Goal: Information Seeking & Learning: Learn about a topic

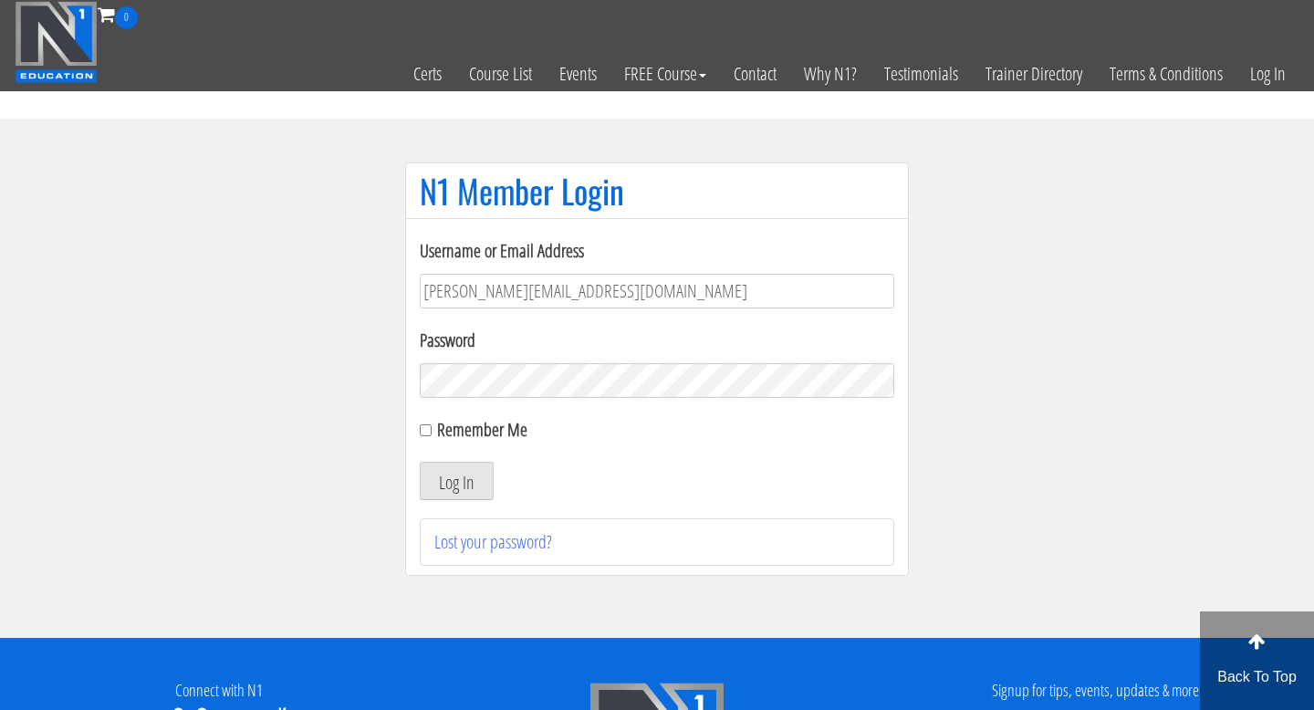
click at [600, 349] on label "Password" at bounding box center [657, 340] width 474 height 27
click at [475, 473] on button "Log In" at bounding box center [457, 481] width 74 height 38
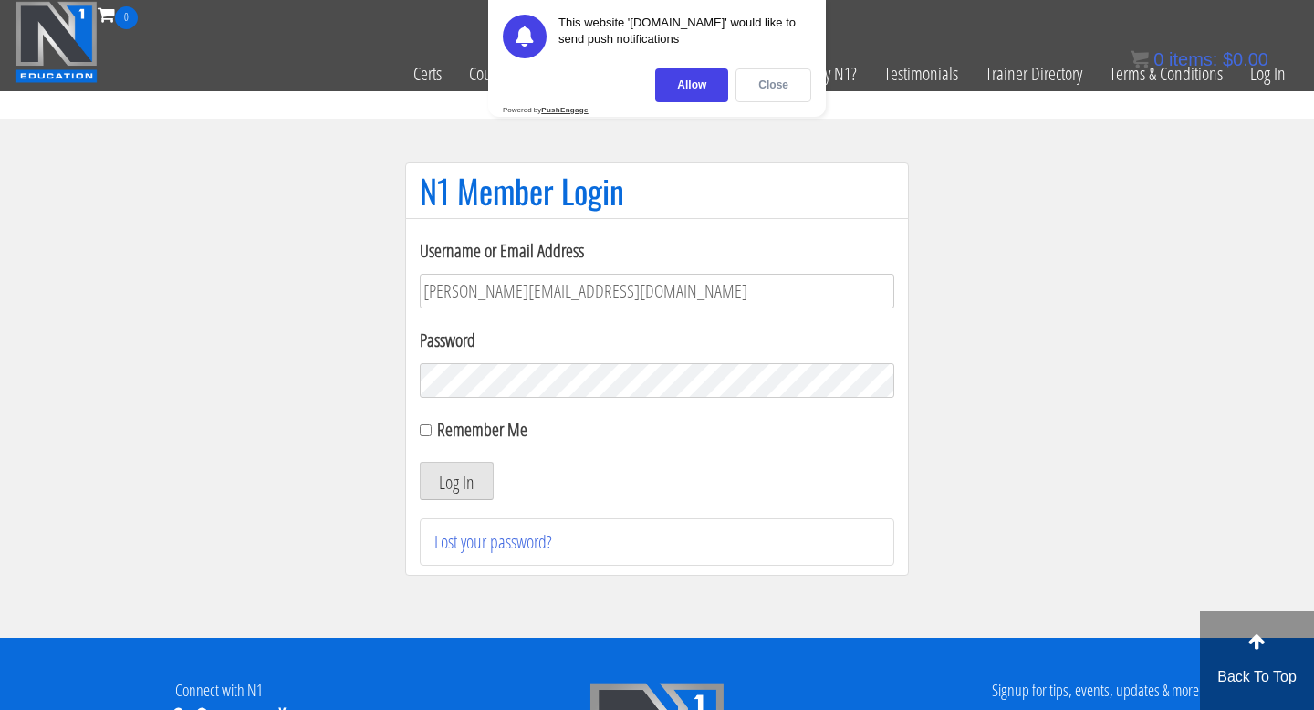
click at [762, 88] on div "Close" at bounding box center [773, 85] width 76 height 34
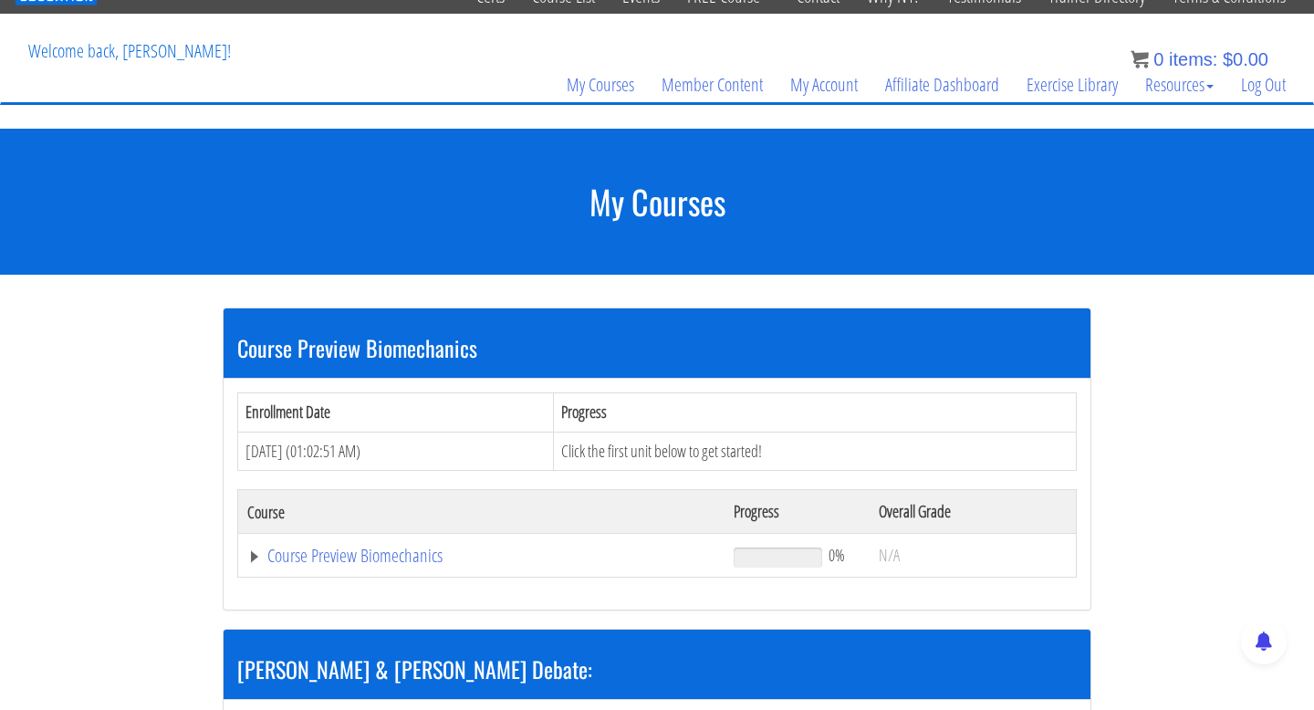
scroll to position [221, 0]
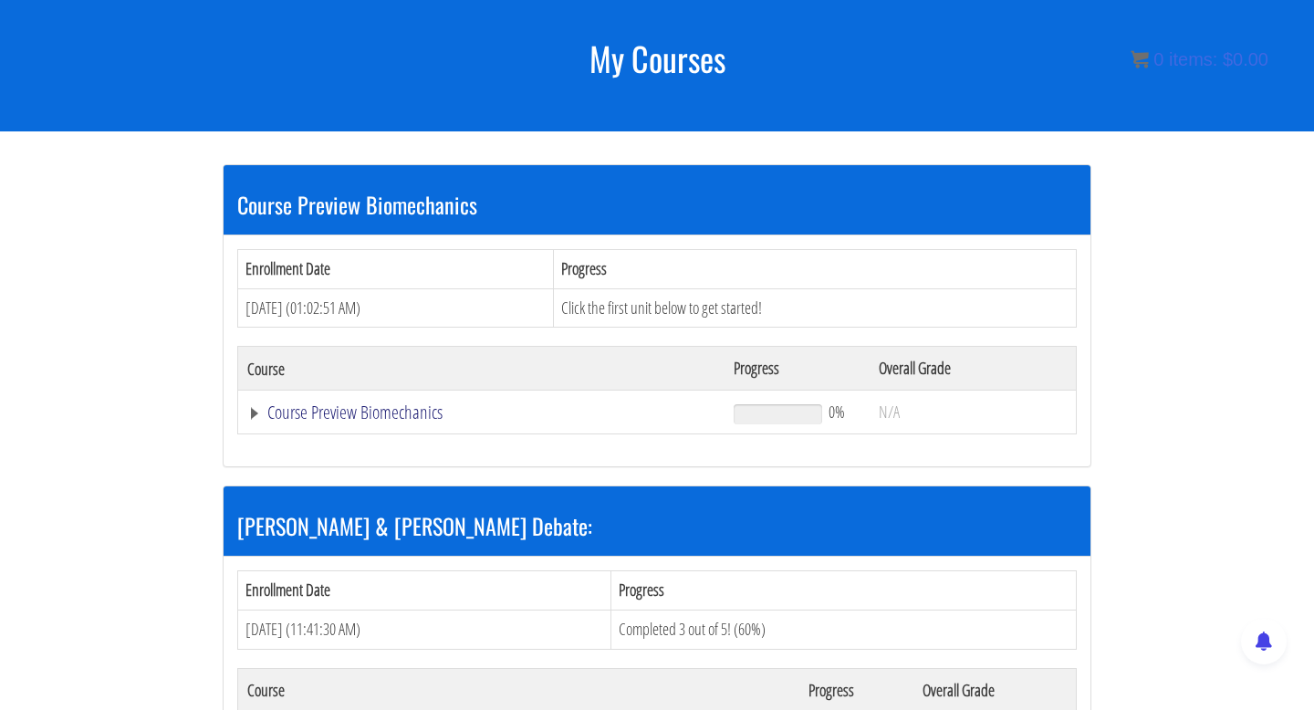
click at [256, 410] on link "Course Preview Biomechanics" at bounding box center [481, 412] width 468 height 18
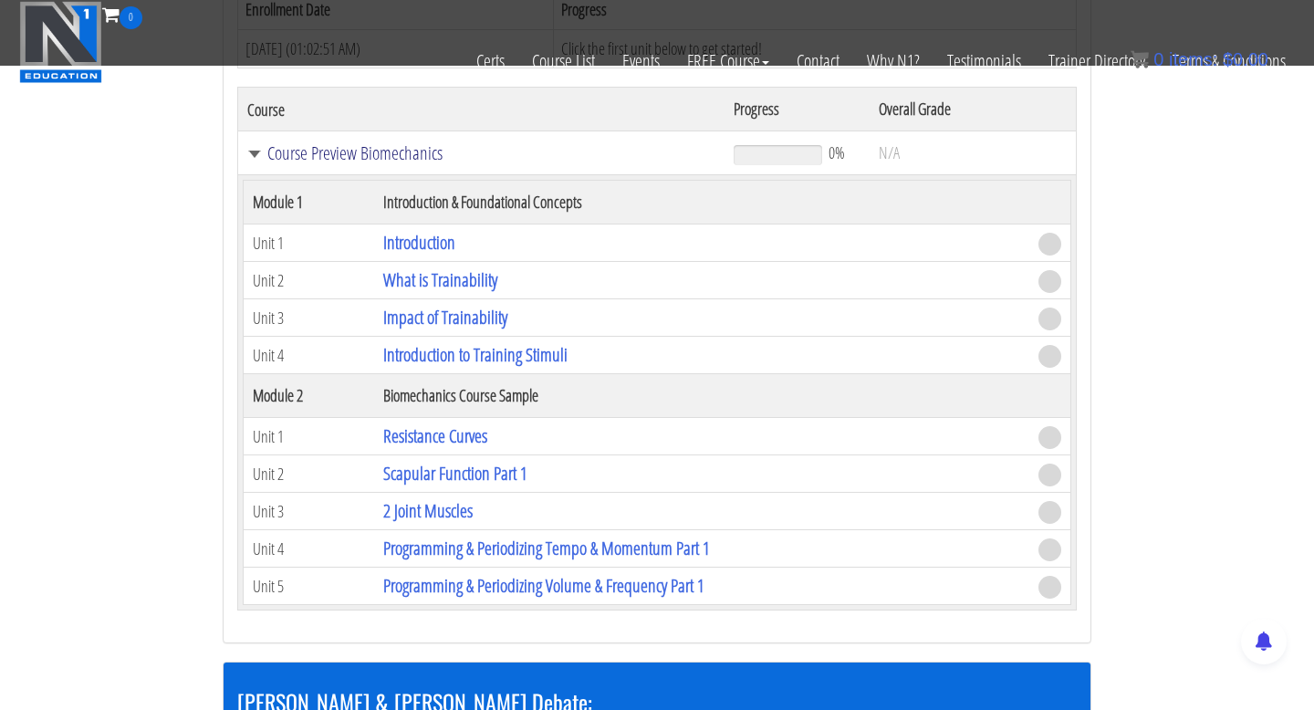
scroll to position [369, 0]
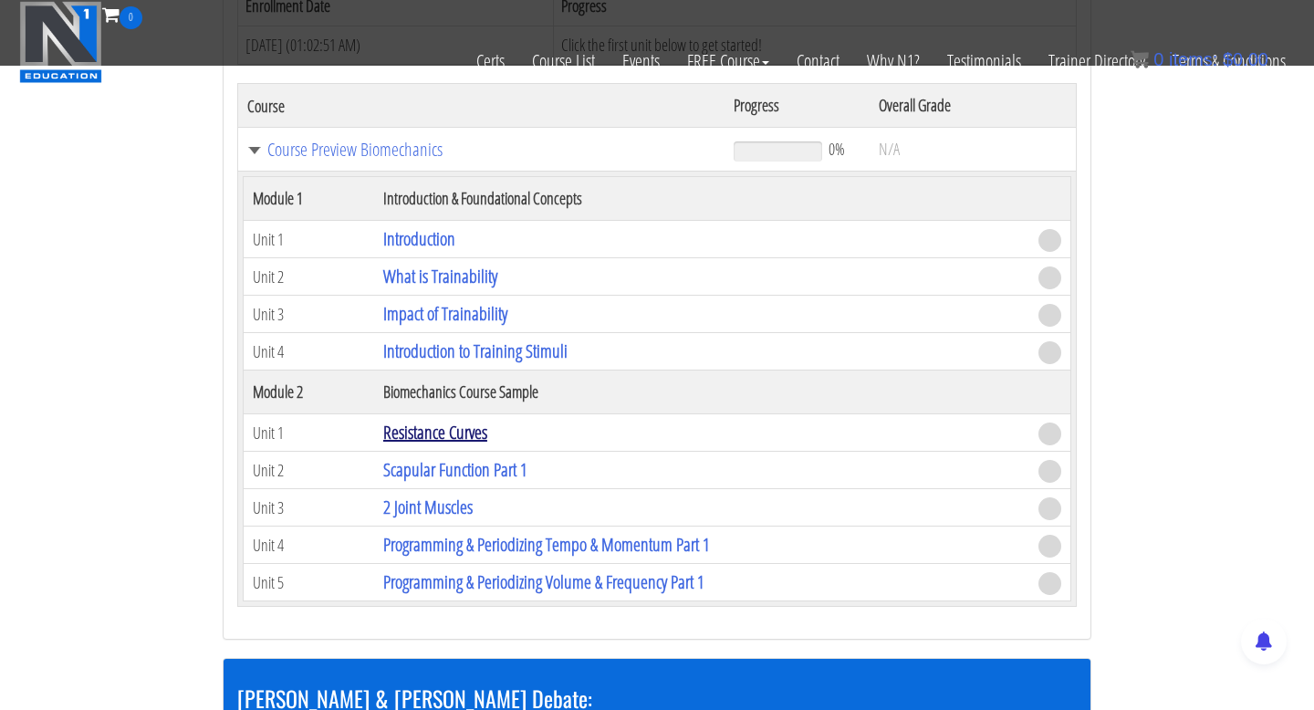
click at [478, 434] on link "Resistance Curves" at bounding box center [435, 432] width 104 height 25
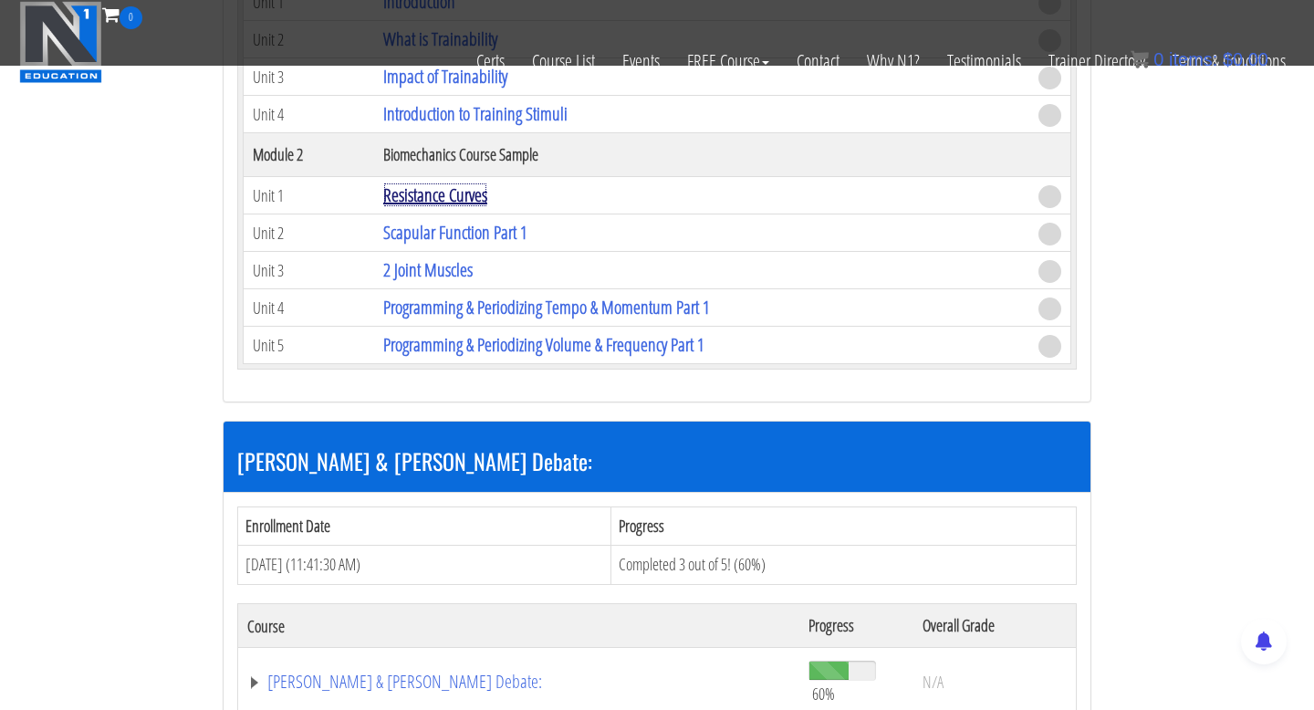
scroll to position [620, 0]
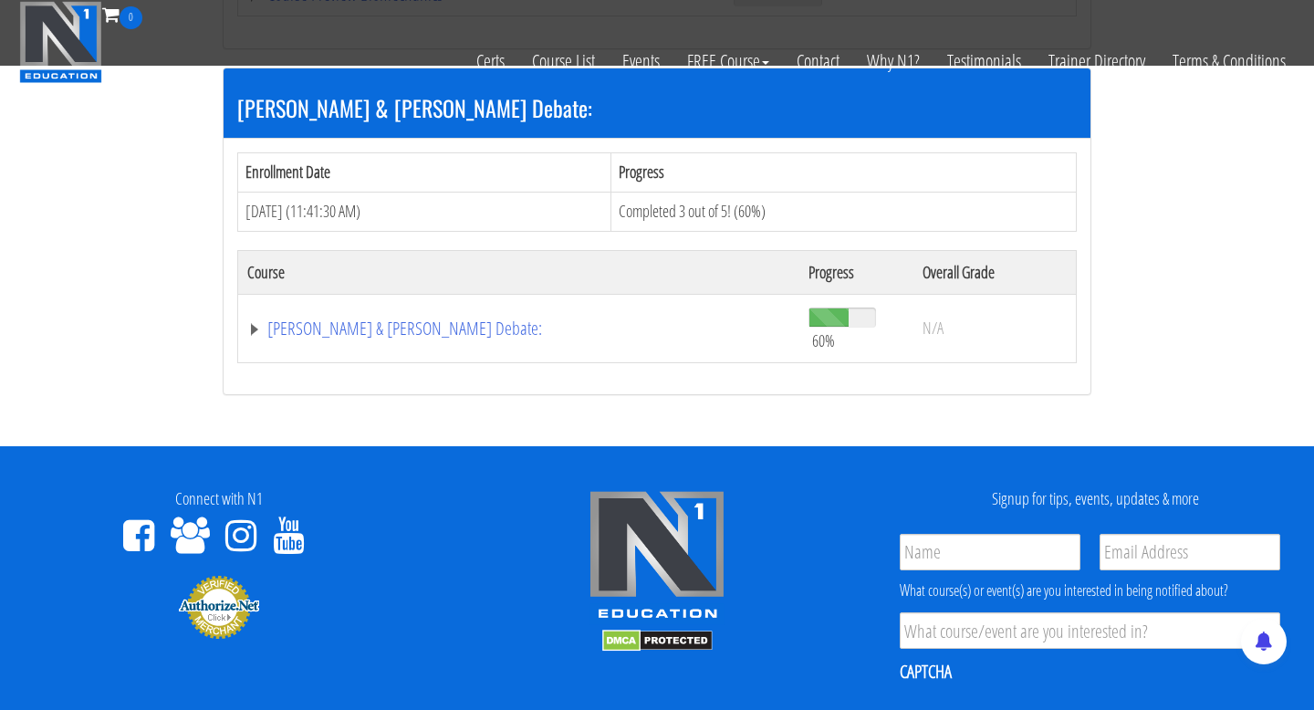
scroll to position [490, 0]
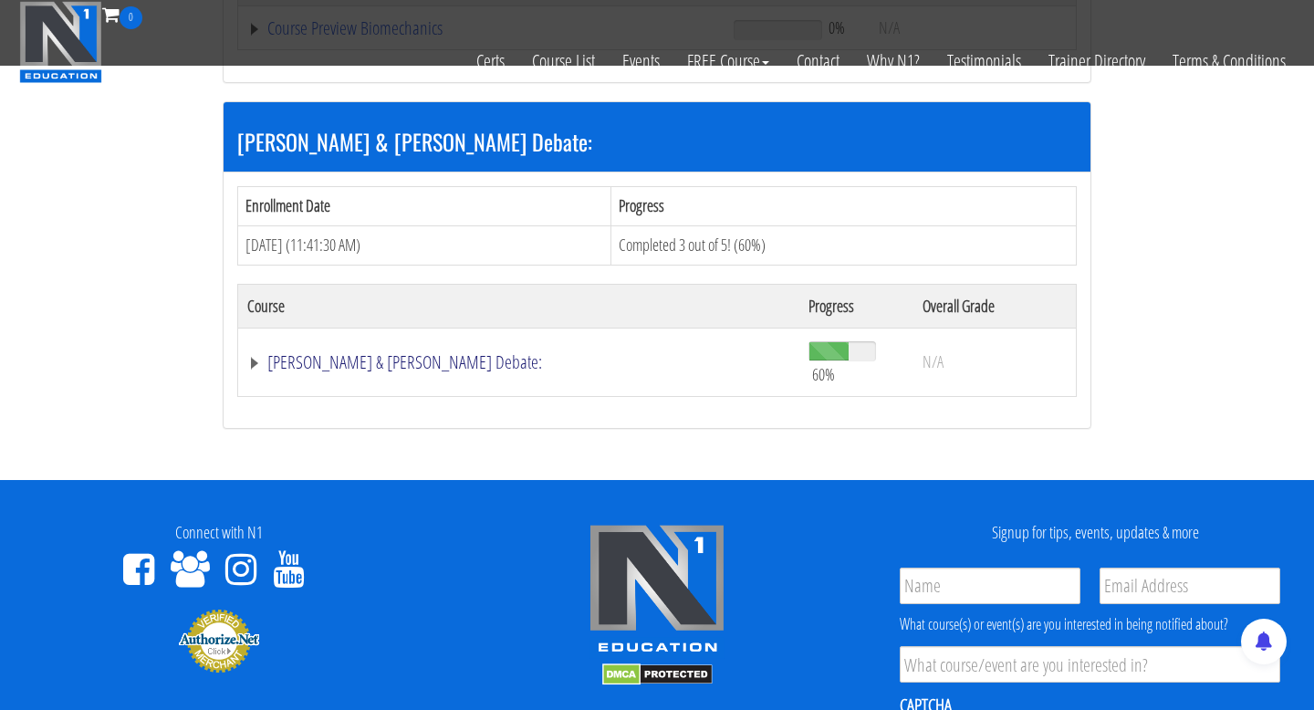
click at [255, 353] on link "[PERSON_NAME] & [PERSON_NAME] Debate:" at bounding box center [518, 362] width 543 height 18
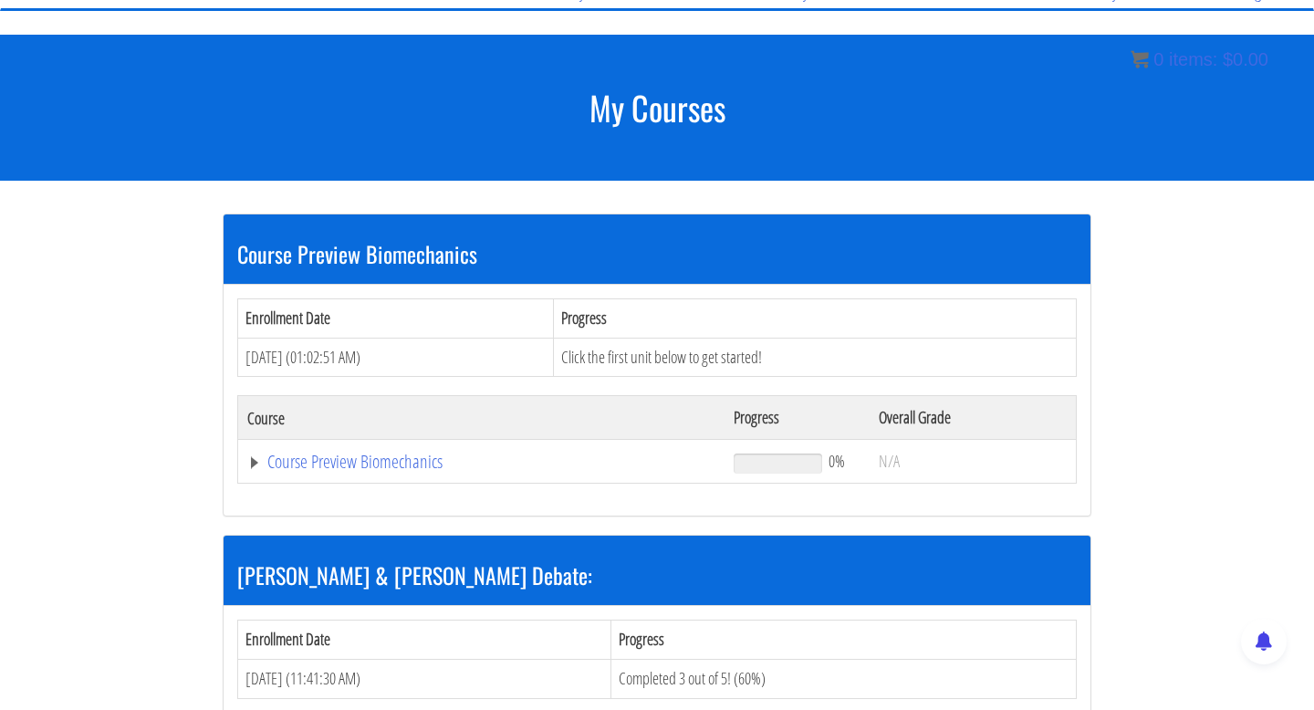
scroll to position [170, 0]
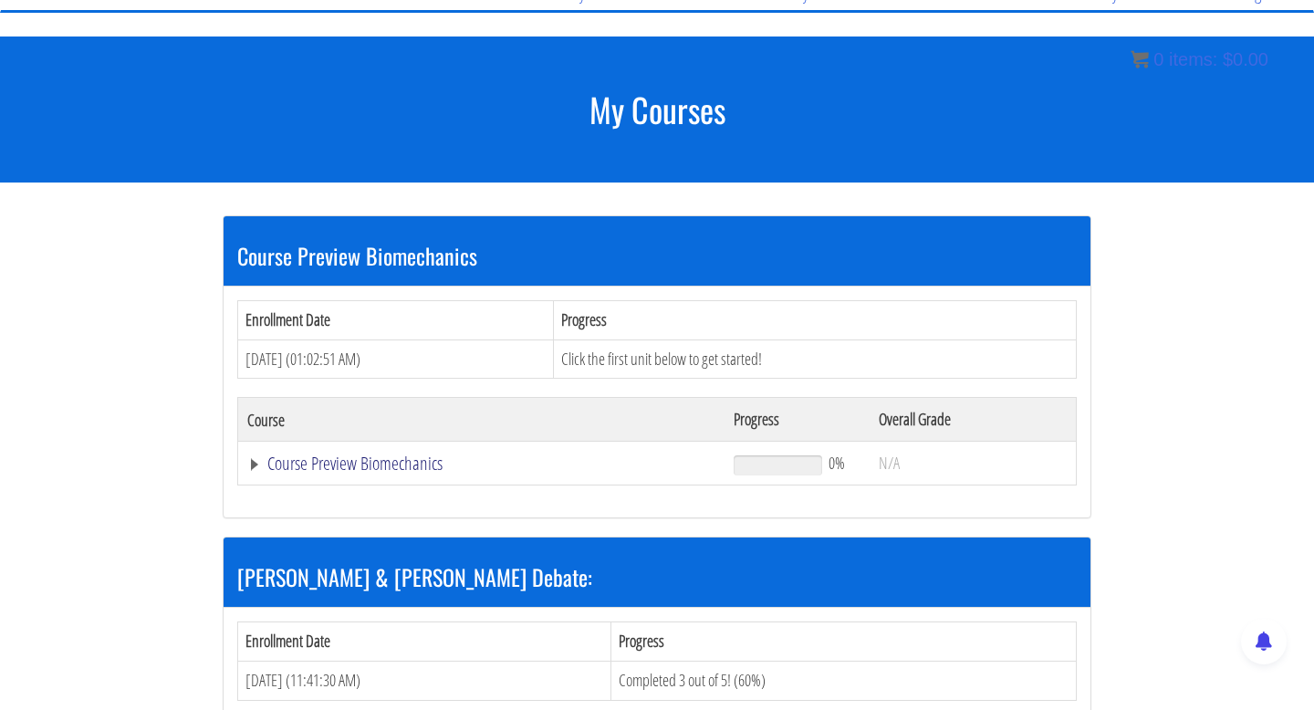
click at [260, 462] on link "Course Preview Biomechanics" at bounding box center [481, 463] width 468 height 18
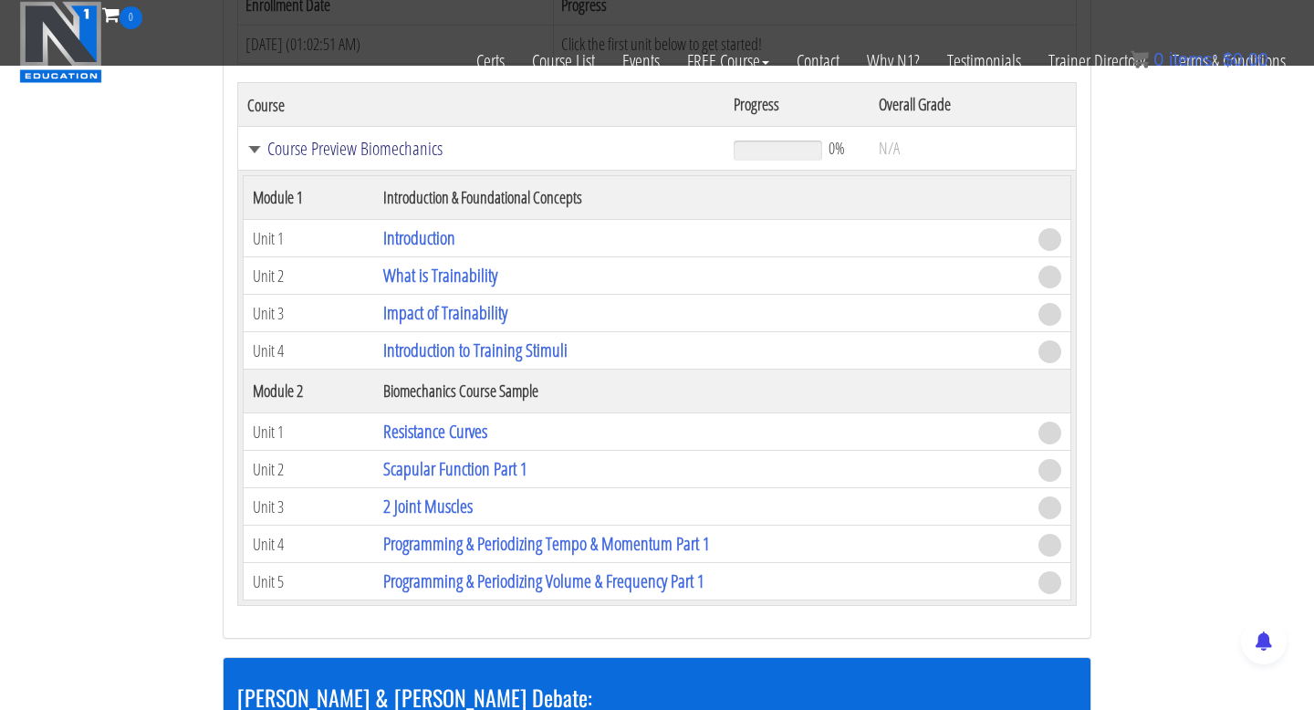
scroll to position [367, 0]
